Goal: Task Accomplishment & Management: Use online tool/utility

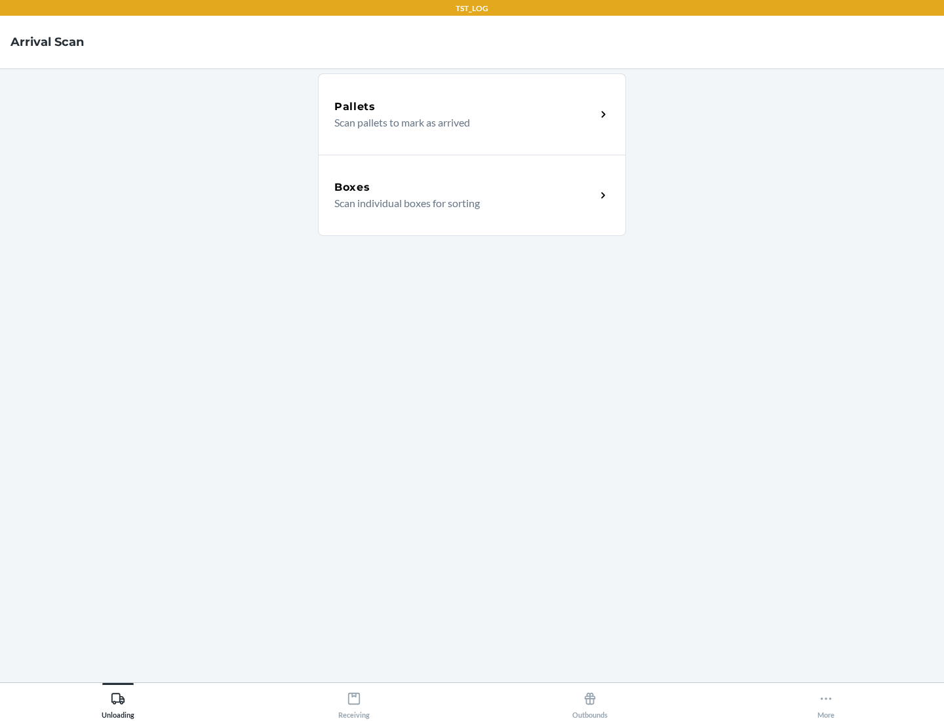
click at [465, 187] on div "Boxes" at bounding box center [464, 188] width 261 height 16
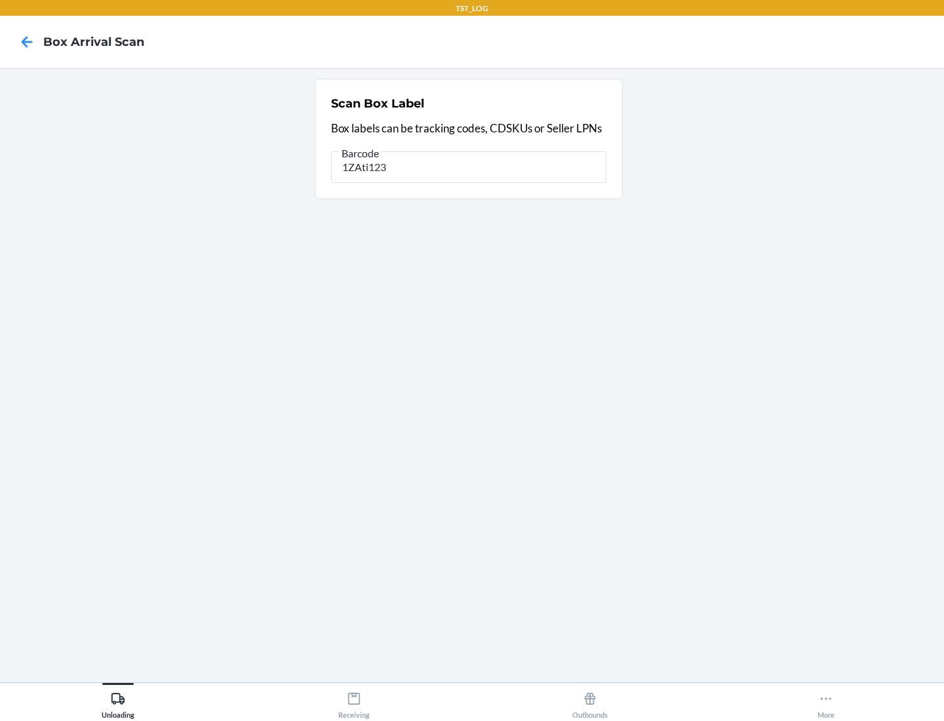
type input "1ZAti123"
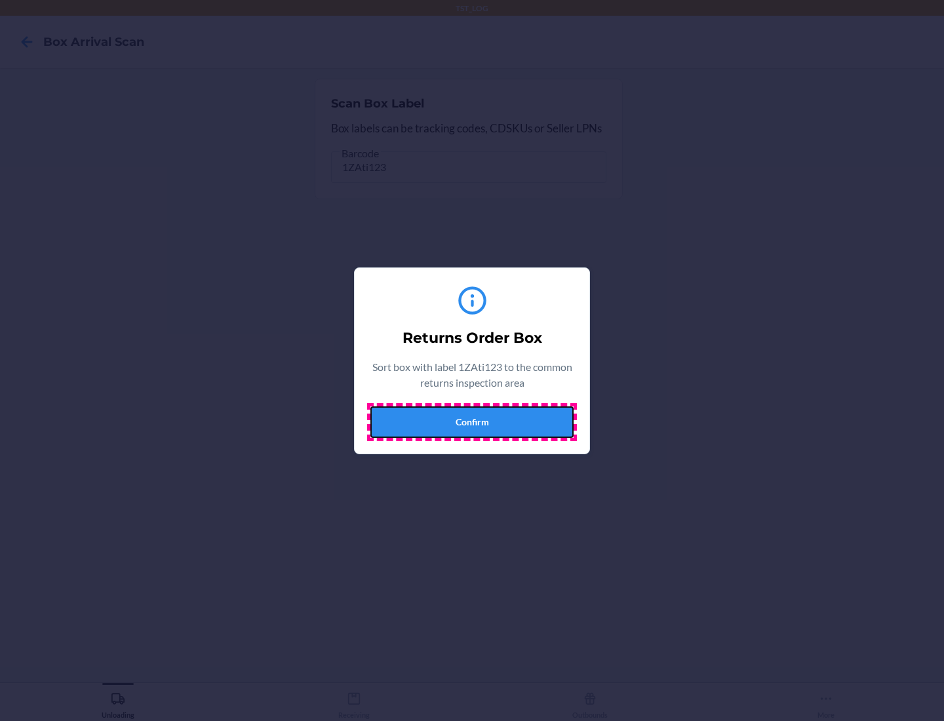
click at [472, 421] on button "Confirm" at bounding box center [471, 421] width 203 height 31
